Goal: Find specific fact: Find contact information

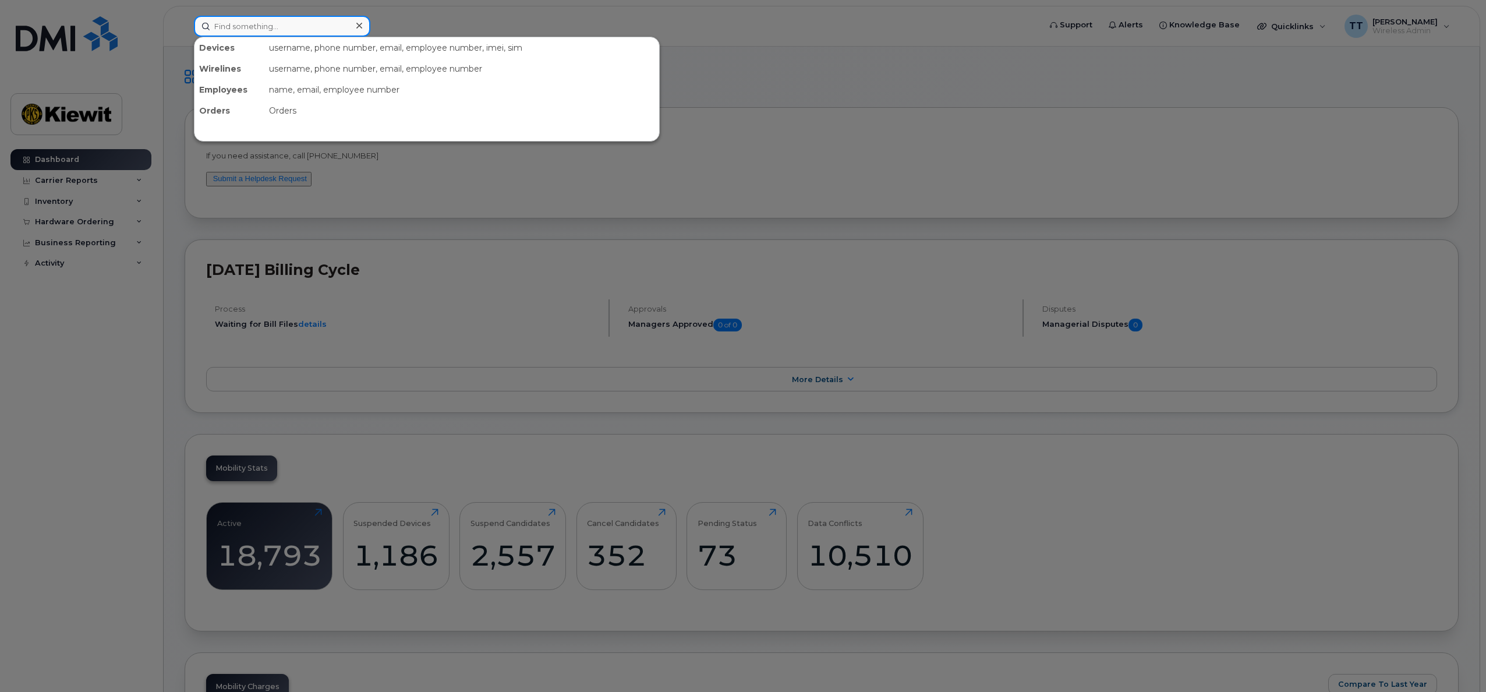
click at [279, 25] on input at bounding box center [282, 26] width 176 height 21
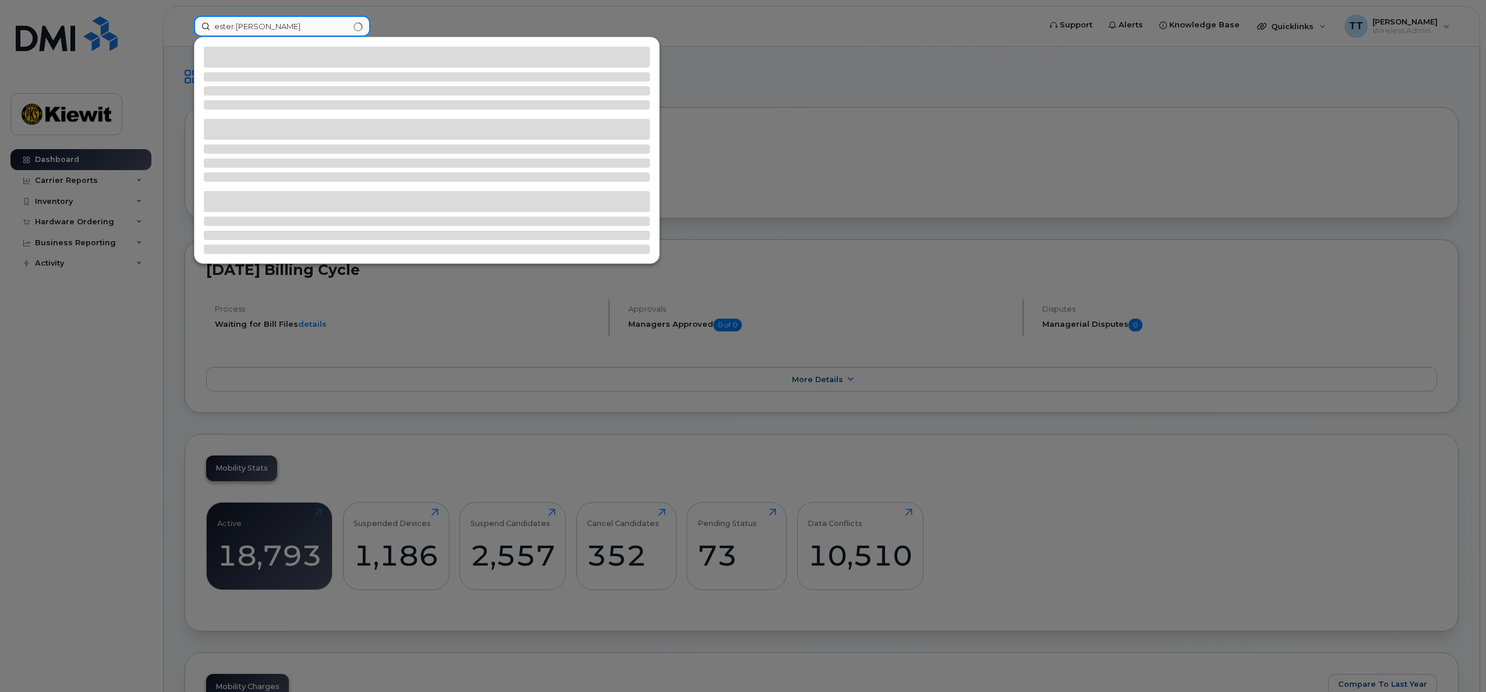
type input "ester.[PERSON_NAME]"
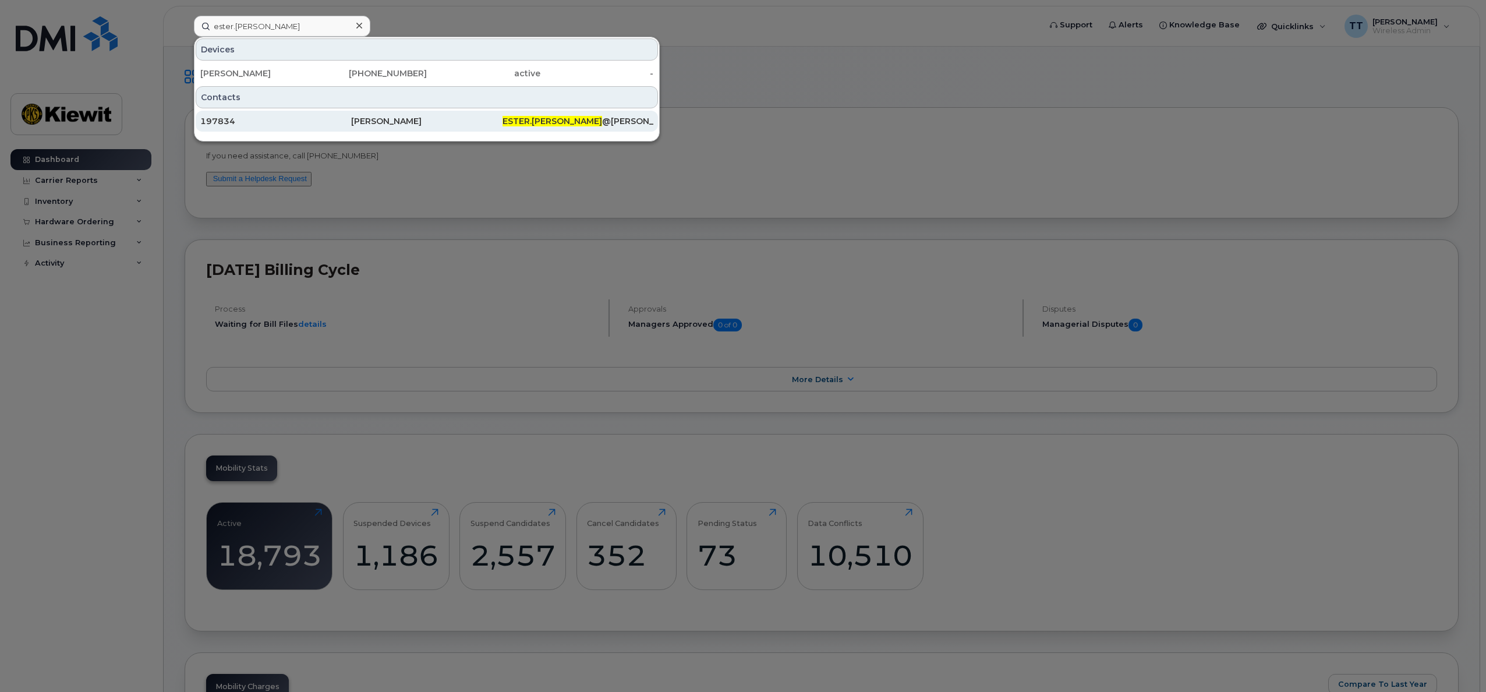
click at [466, 123] on div "[PERSON_NAME]" at bounding box center [426, 121] width 151 height 12
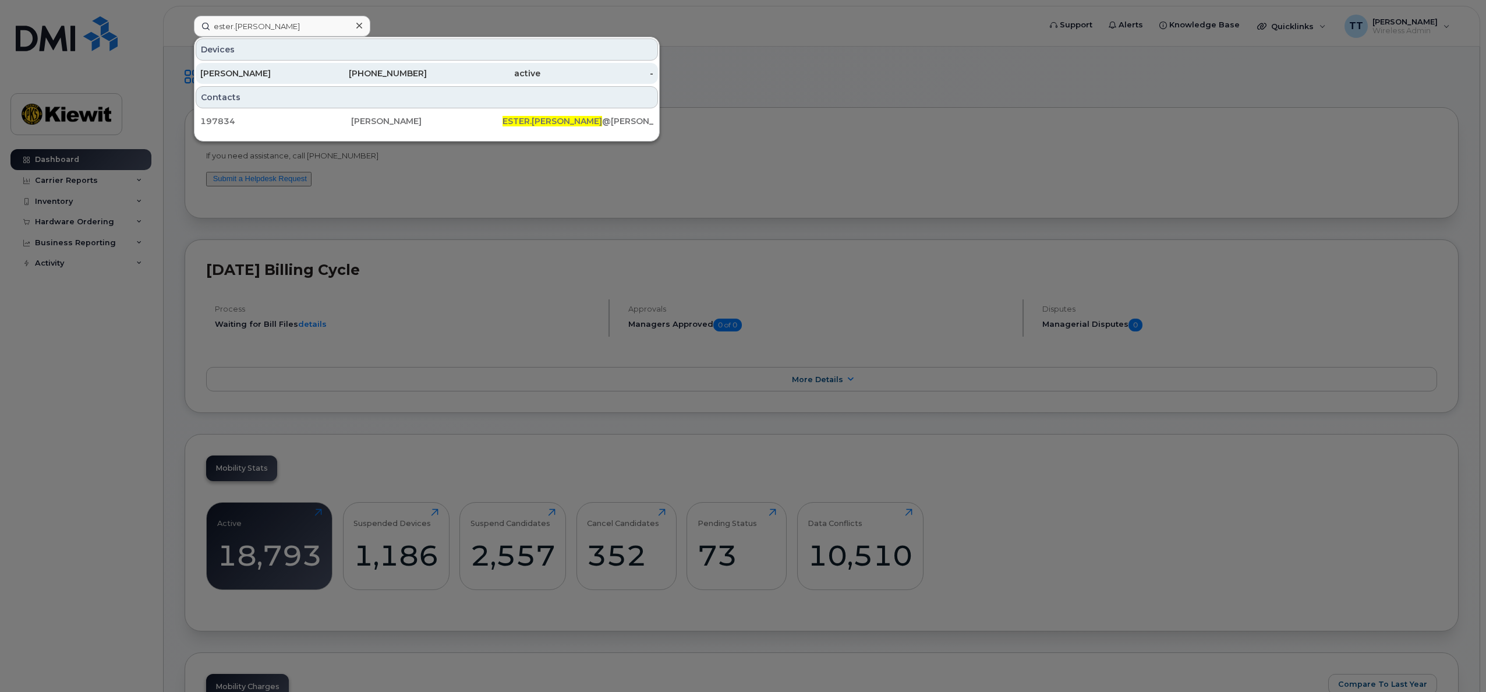
click at [383, 68] on div "[PHONE_NUMBER]" at bounding box center [371, 73] width 114 height 21
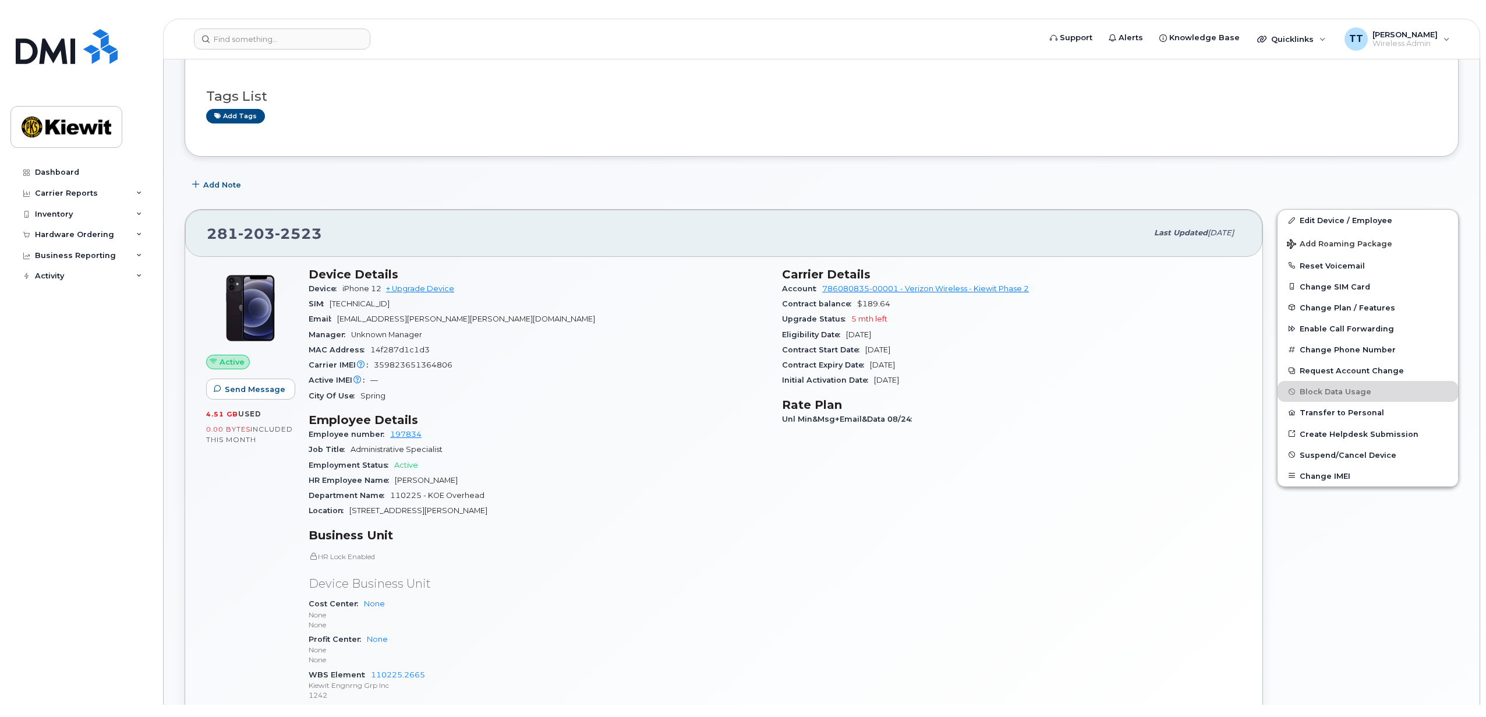
scroll to position [58, 0]
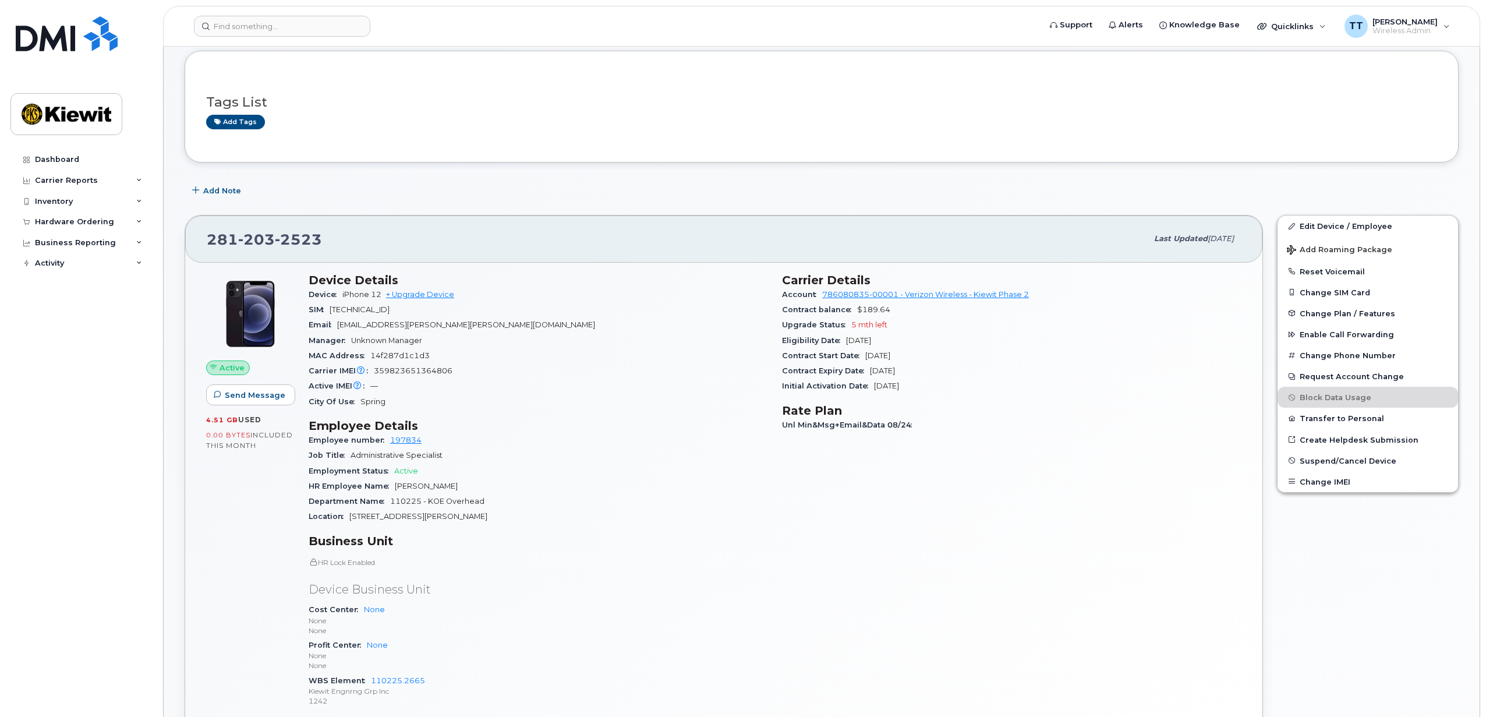
click at [86, 408] on div "Dashboard Carrier Reports Monthly Billing Data Daily Data Pooling Average Costi…" at bounding box center [82, 424] width 144 height 550
